Goal: Task Accomplishment & Management: Manage account settings

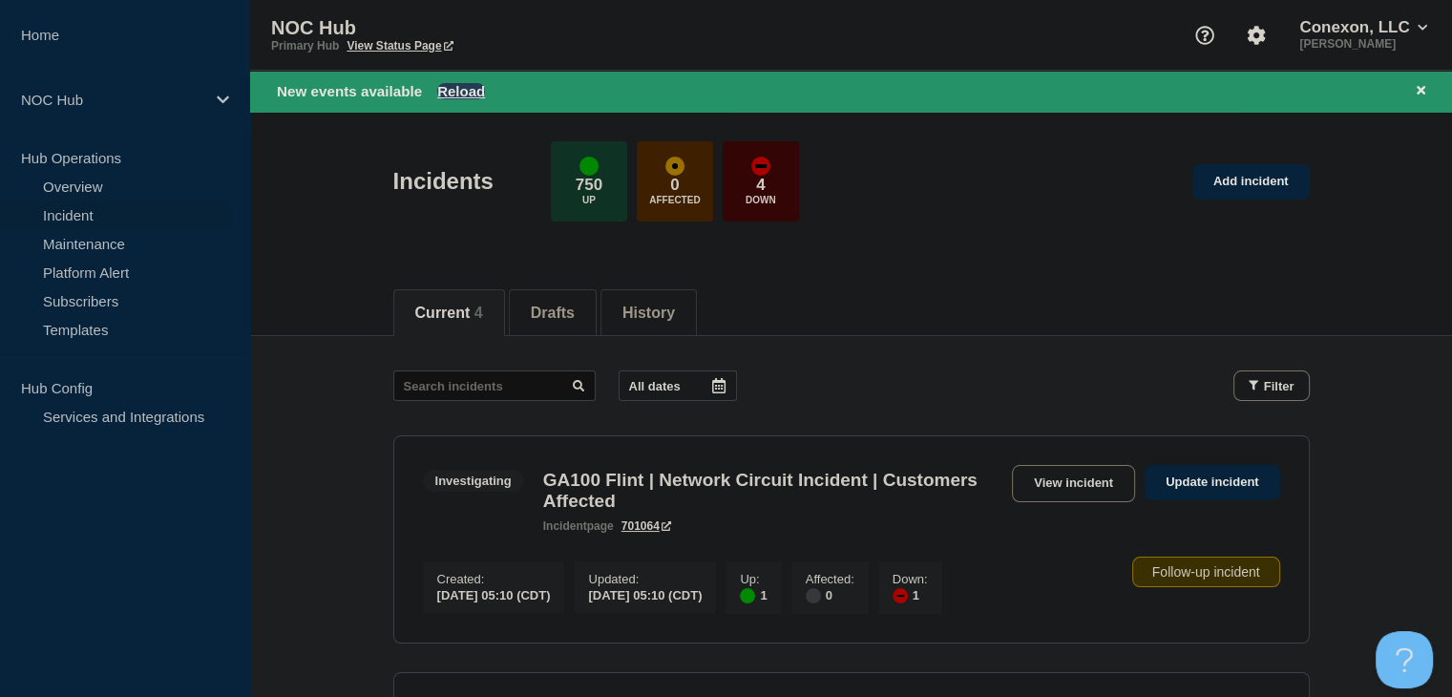
click at [452, 92] on button "Reload" at bounding box center [461, 91] width 48 height 16
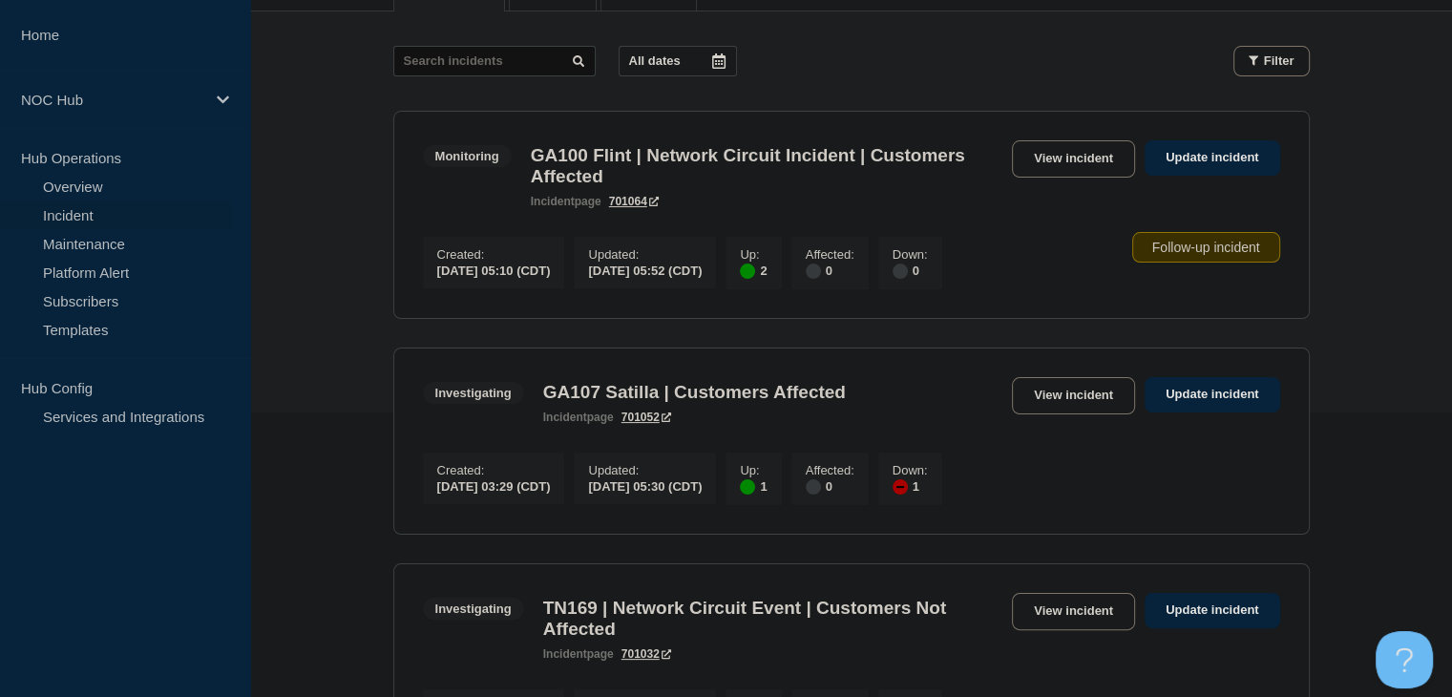
scroll to position [286, 0]
click at [1030, 421] on div "Investigating GA107 Satilla | Customers Affected incident page 701052 View inci…" at bounding box center [851, 398] width 857 height 47
click at [1043, 398] on link "View incident" at bounding box center [1073, 393] width 123 height 37
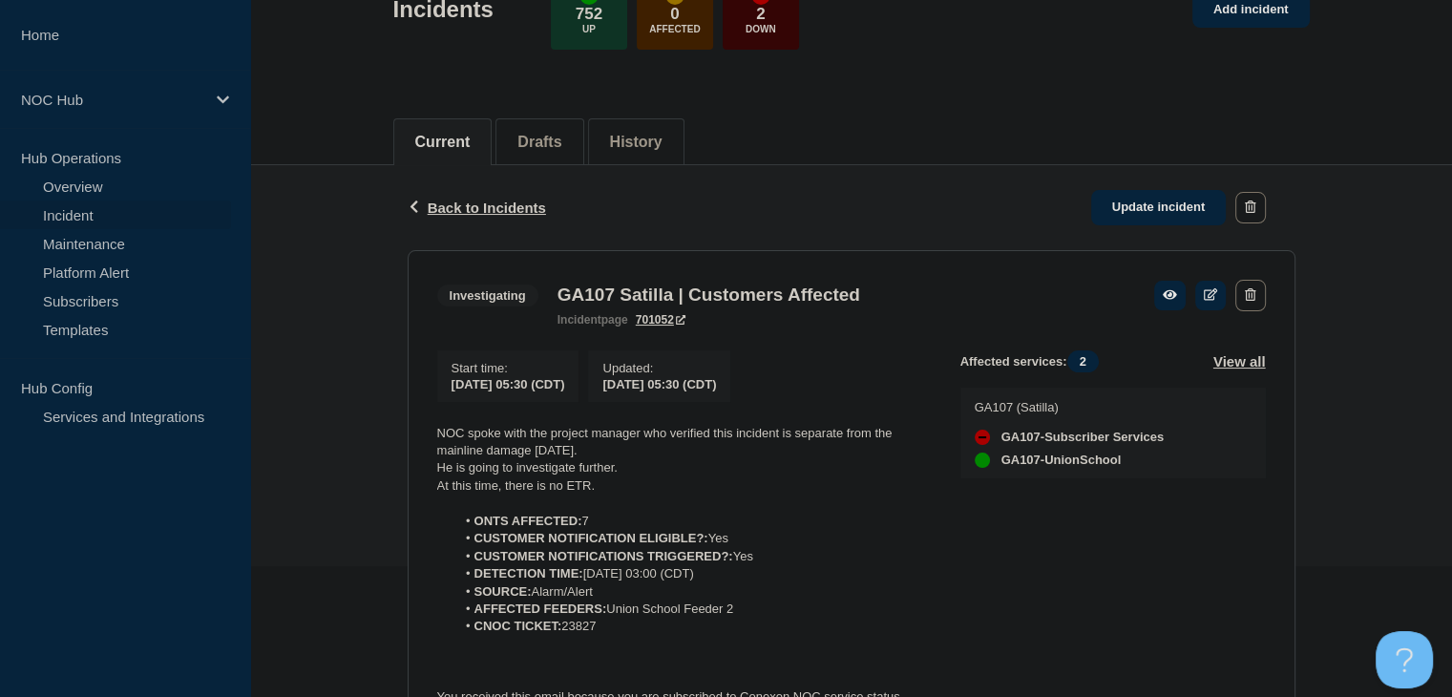
scroll to position [382, 0]
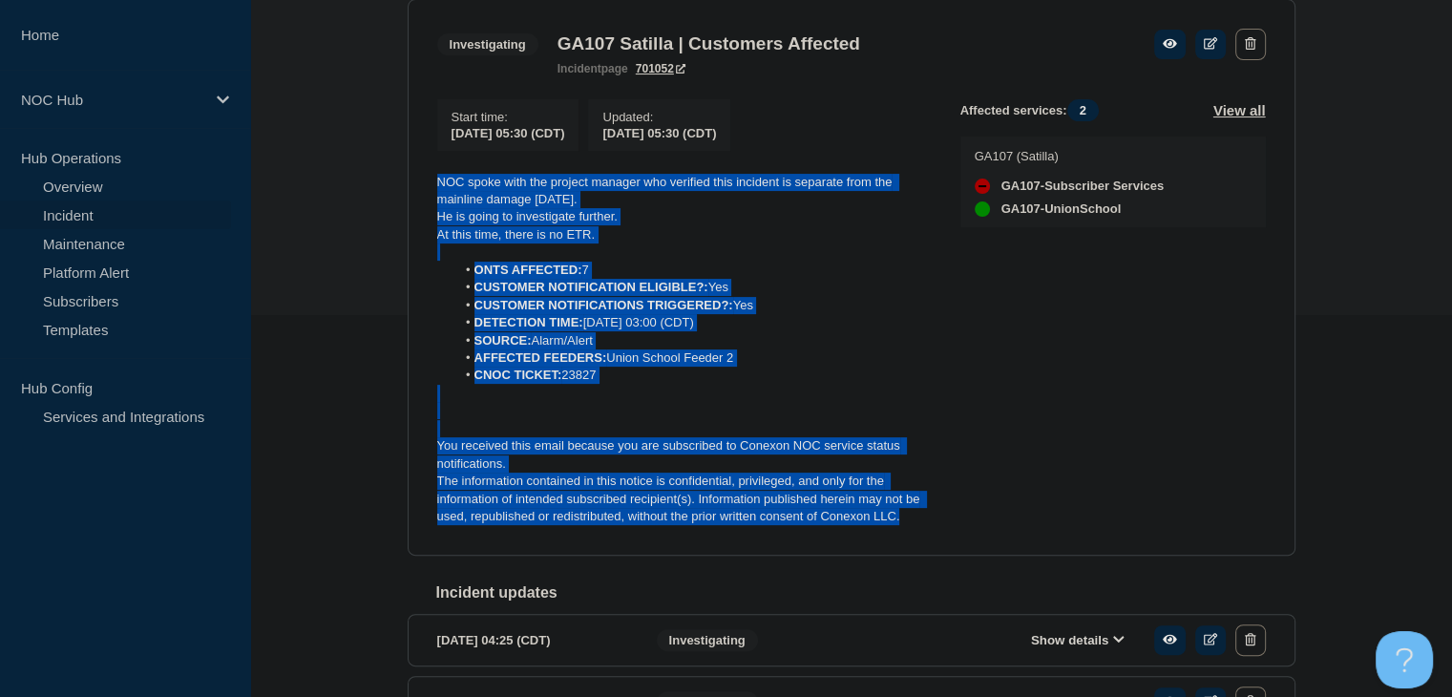
drag, startPoint x: 921, startPoint y: 531, endPoint x: 424, endPoint y: 188, distance: 604.0
click at [424, 188] on section "Investigating GA107 Satilla | Customers Affected incident page 701052 Start tim…" at bounding box center [852, 277] width 888 height 557
copy div "NOC spoke with the project manager who verified this incident is separate from …"
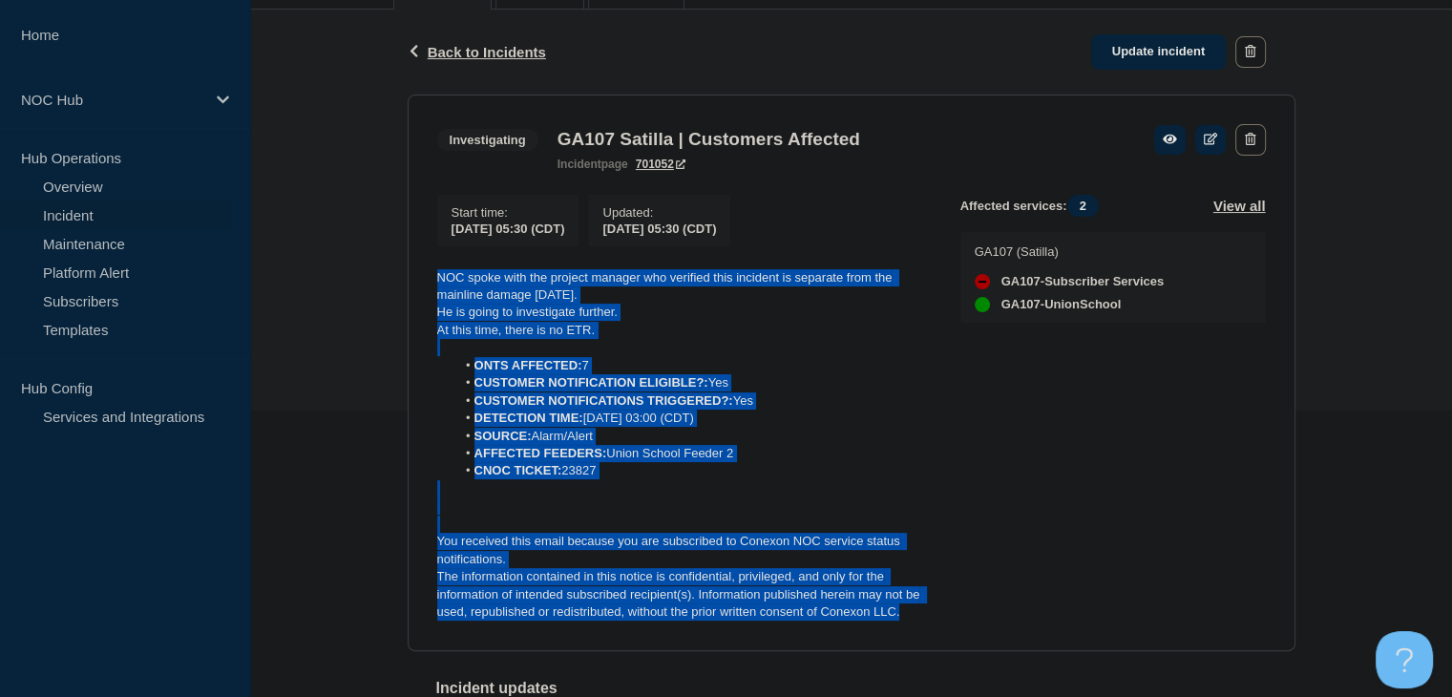
scroll to position [191, 0]
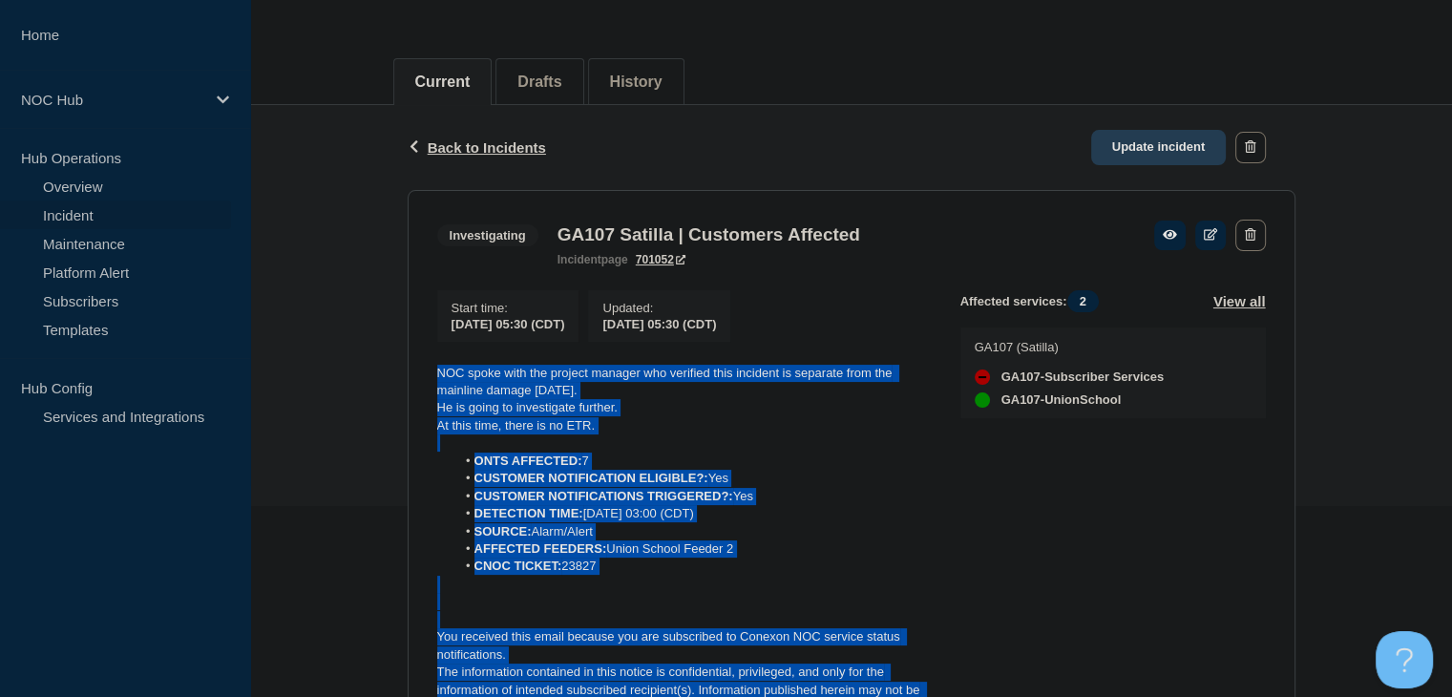
click at [1123, 147] on link "Update incident" at bounding box center [1159, 147] width 136 height 35
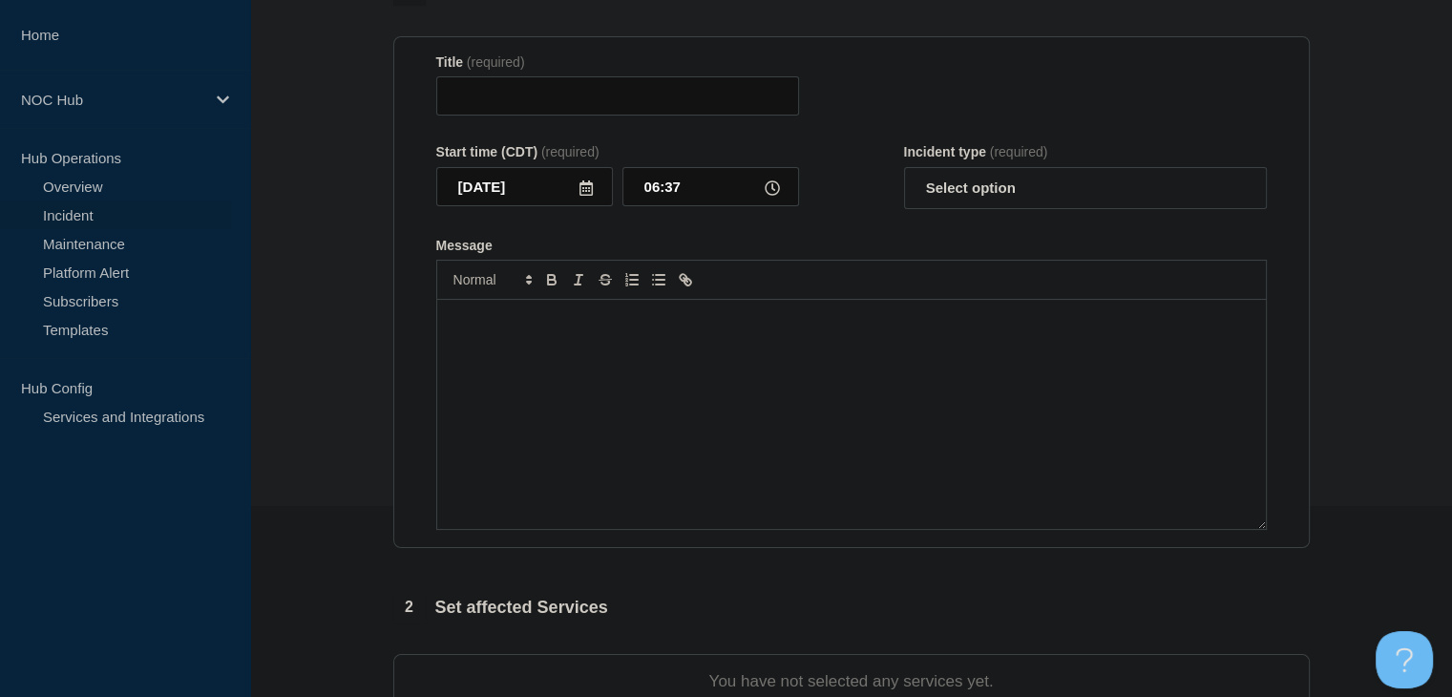
type input "GA107 Satilla | Customers Affected"
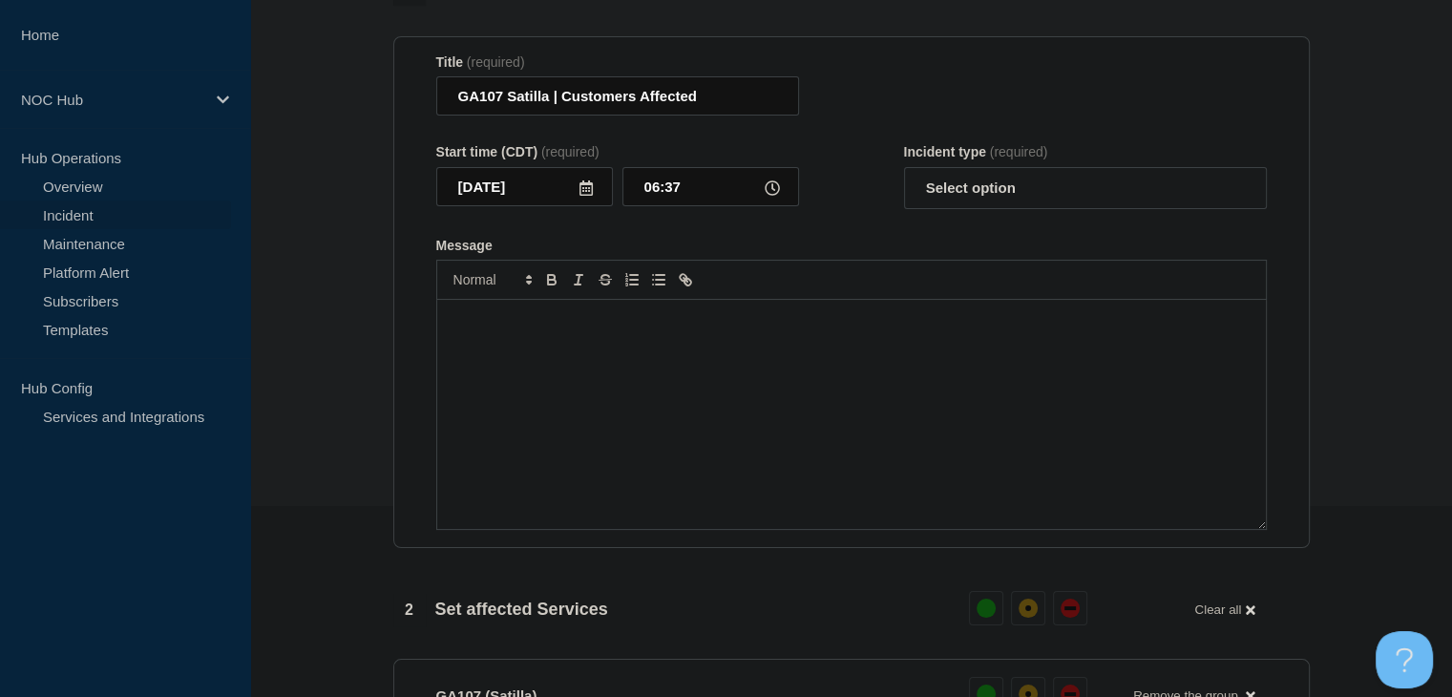
click at [720, 395] on div "Message" at bounding box center [851, 414] width 829 height 229
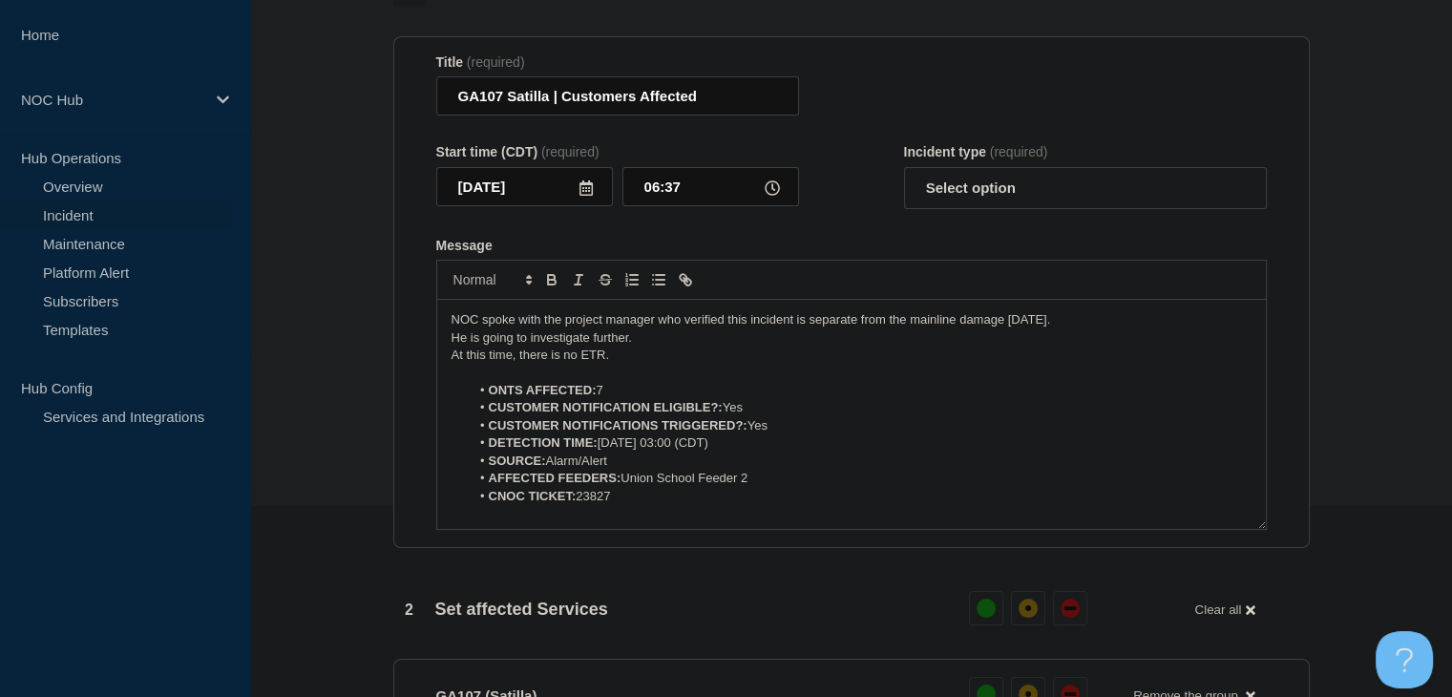
scroll to position [79, 0]
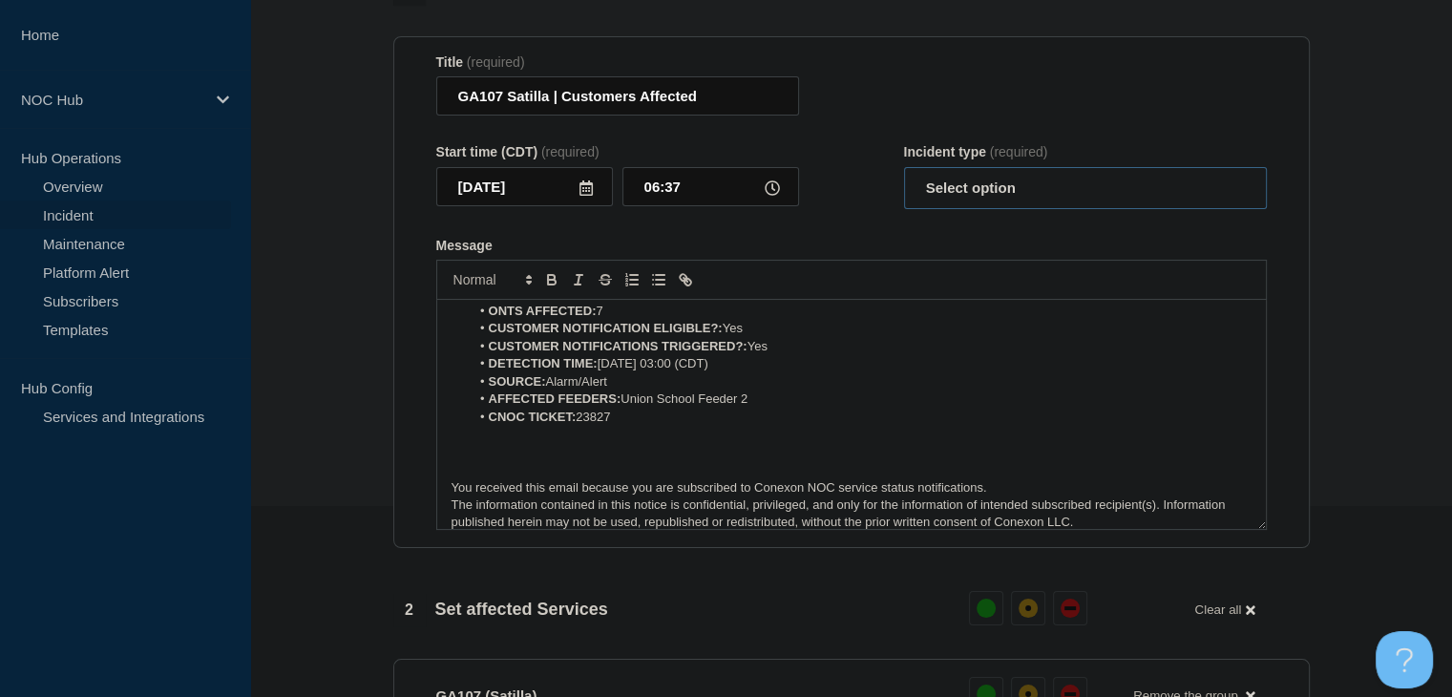
click at [956, 209] on select "Select option Investigating Identified Monitoring Resolved" at bounding box center [1085, 188] width 363 height 42
select select "resolved"
click at [904, 205] on select "Select option Investigating Identified Monitoring Resolved" at bounding box center [1085, 188] width 363 height 42
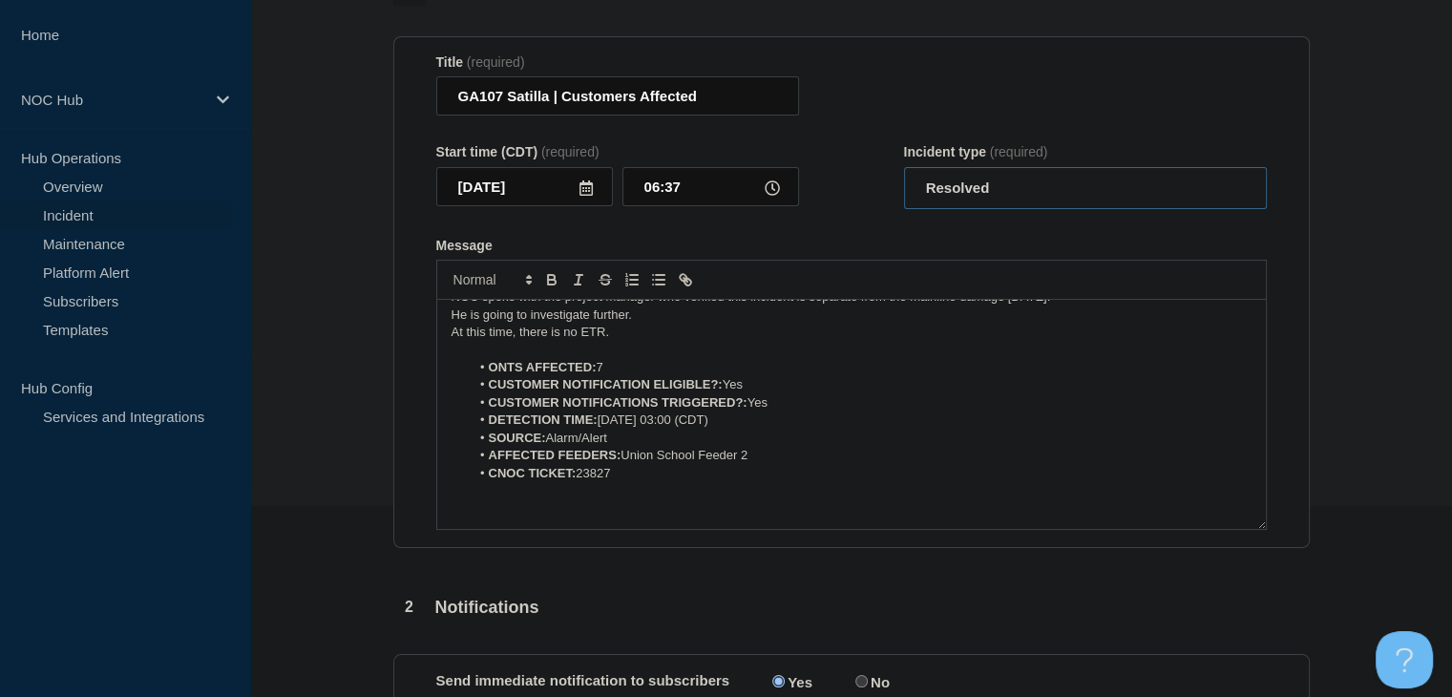
scroll to position [0, 0]
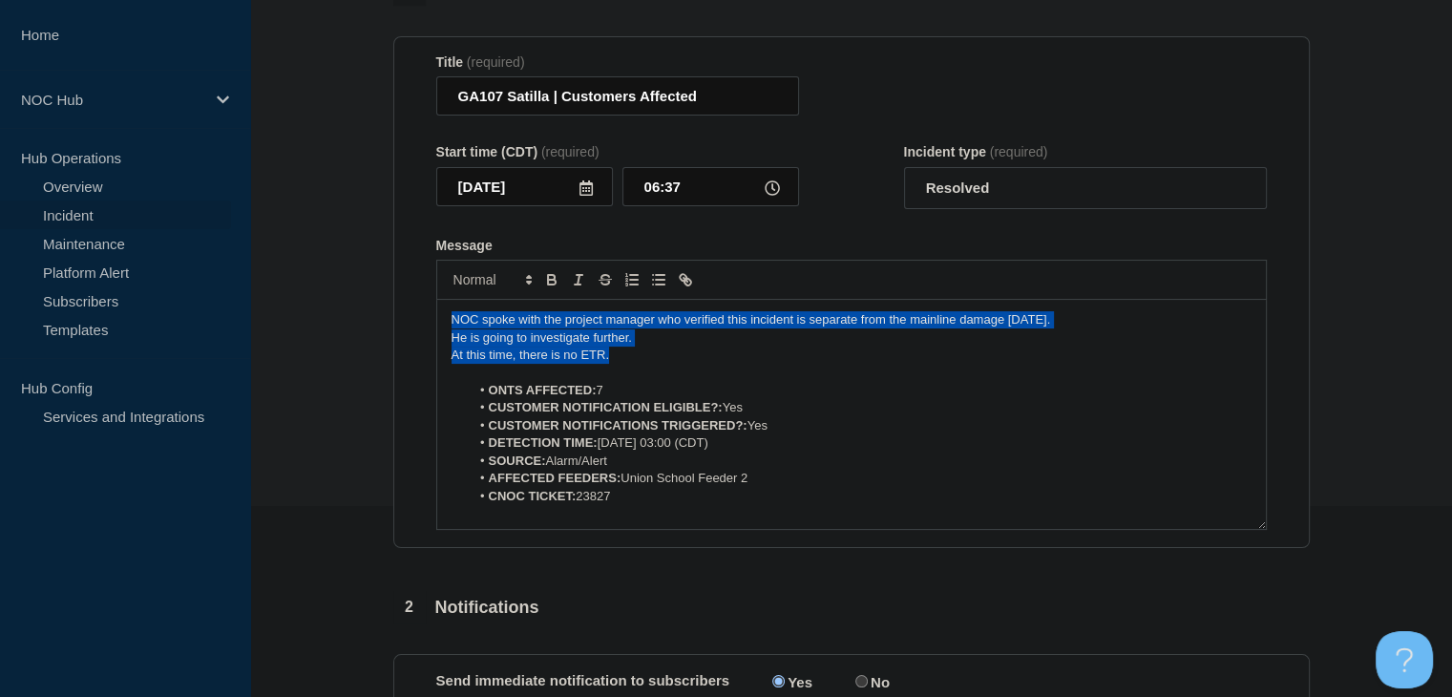
drag, startPoint x: 627, startPoint y: 400, endPoint x: 407, endPoint y: 350, distance: 226.0
click at [407, 350] on section "Title (required) GA107 Satilla | Customers Affected Start time (CDT) (required)…" at bounding box center [851, 292] width 916 height 513
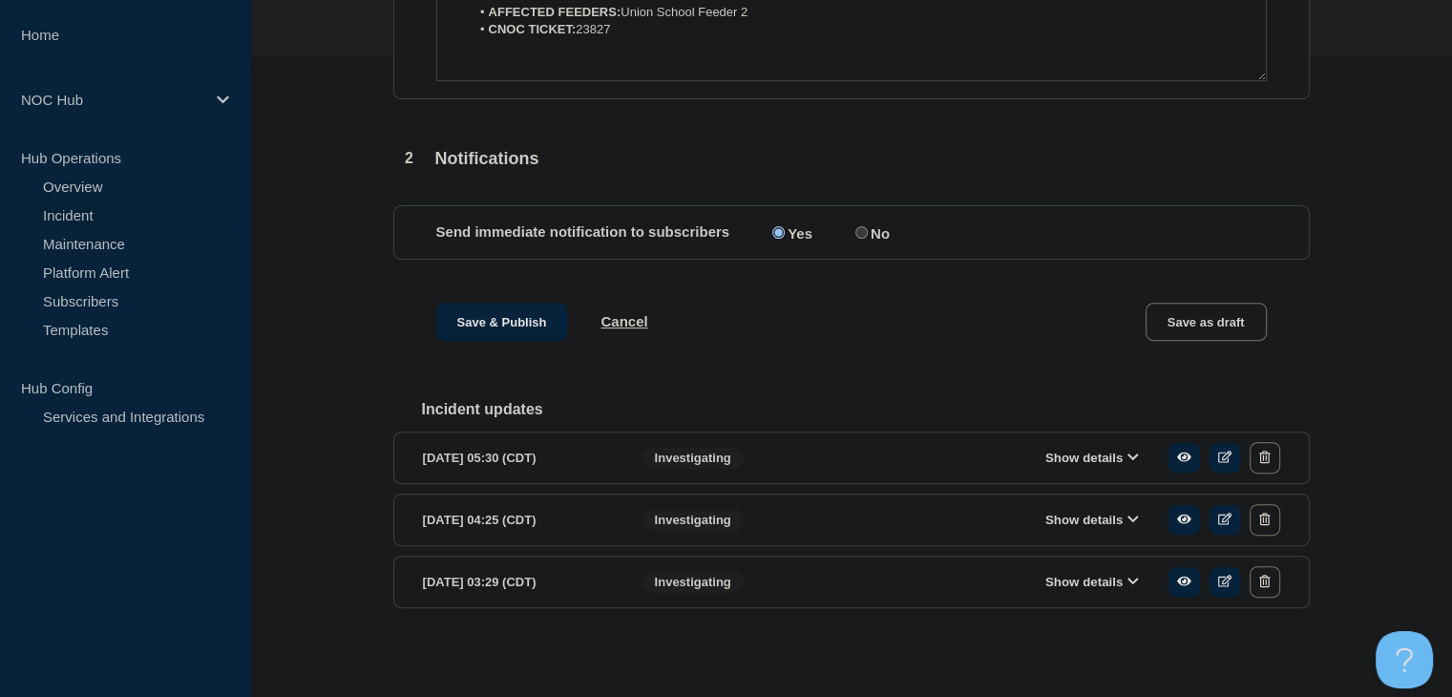
scroll to position [668, 0]
click at [477, 338] on button "Save & Publish" at bounding box center [502, 322] width 132 height 38
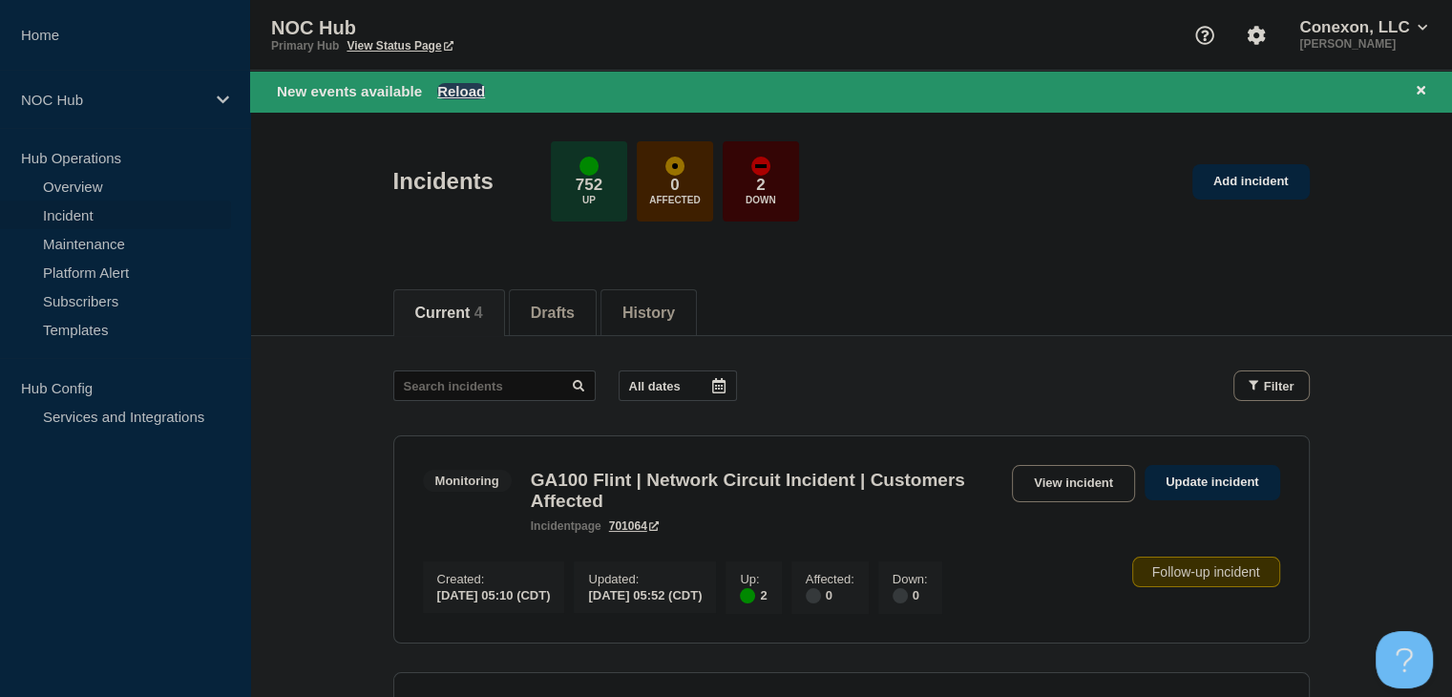
click at [462, 85] on button "Reload" at bounding box center [461, 91] width 48 height 16
